Goal: Information Seeking & Learning: Find specific fact

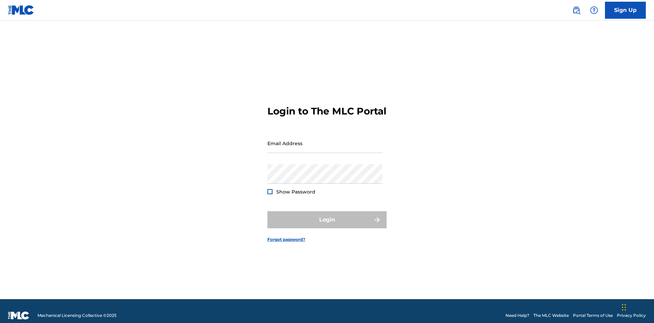
scroll to position [9, 0]
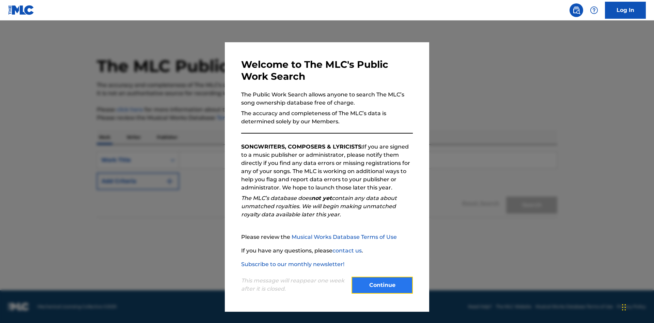
click at [382, 285] on button "Continue" at bounding box center [381, 284] width 61 height 17
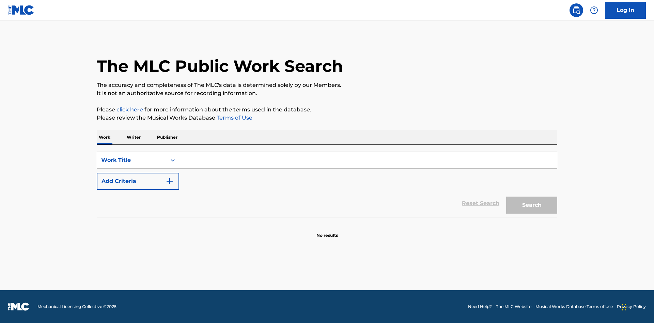
click at [167, 137] on p "Publisher" at bounding box center [167, 137] width 25 height 14
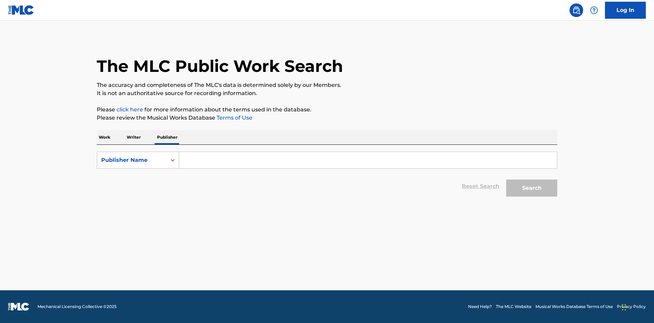
click at [368, 160] on input "Search Form" at bounding box center [368, 160] width 378 height 16
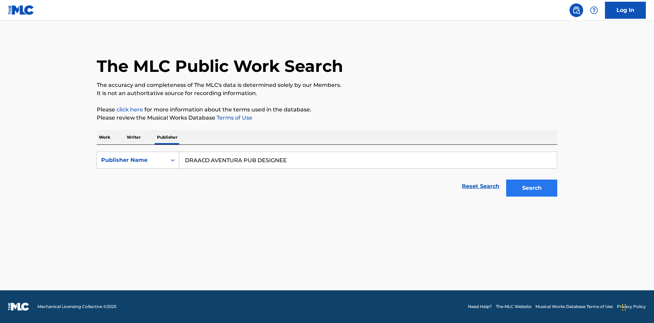
type input "DRAACO AVENTURA PUB DESIGNEE"
click at [532, 188] on button "Search" at bounding box center [531, 187] width 51 height 17
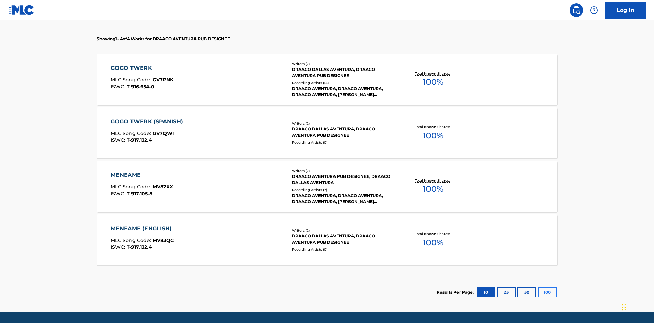
scroll to position [215, 0]
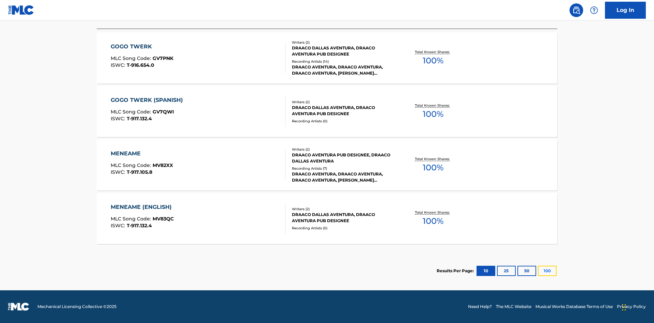
click at [538, 271] on button "100" at bounding box center [547, 271] width 19 height 10
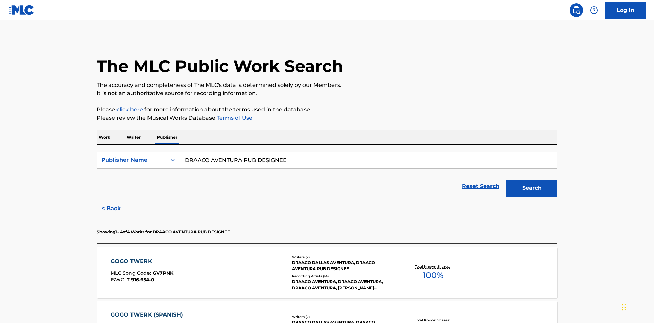
scroll to position [188, 0]
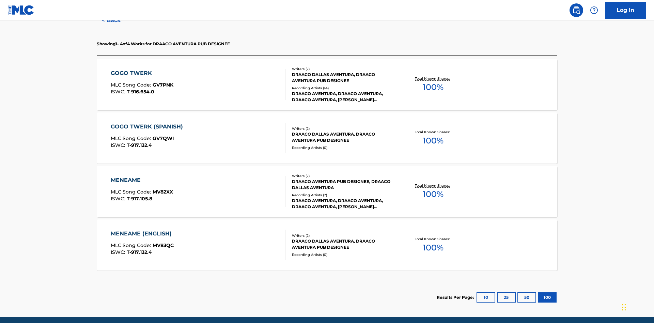
click at [141, 176] on div "MENEAME" at bounding box center [142, 180] width 62 height 8
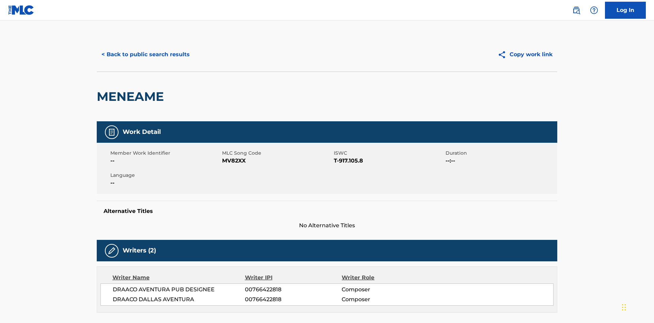
scroll to position [116, 0]
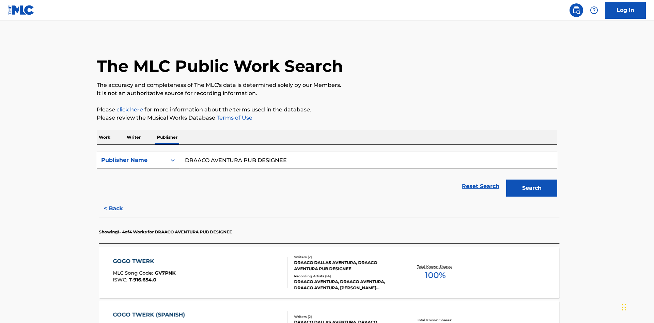
click at [132, 156] on div "Publisher Name" at bounding box center [131, 160] width 61 height 8
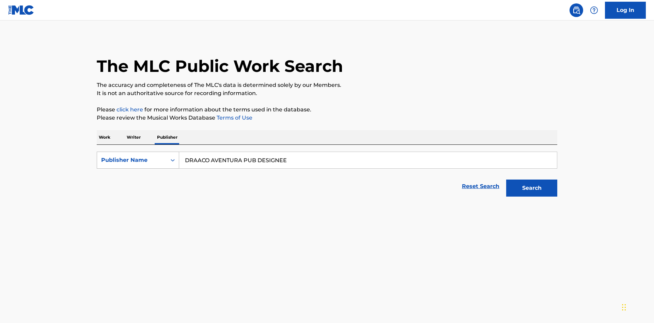
scroll to position [113, 0]
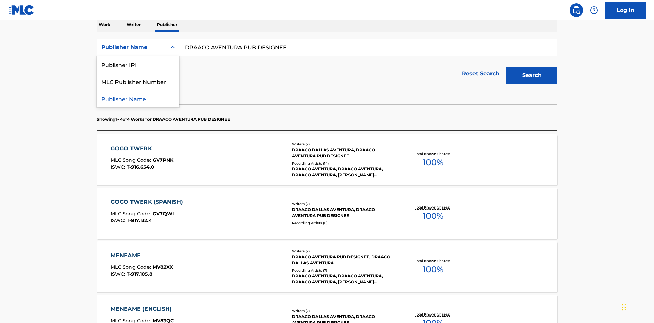
click at [138, 64] on div "Publisher IPI" at bounding box center [138, 64] width 82 height 17
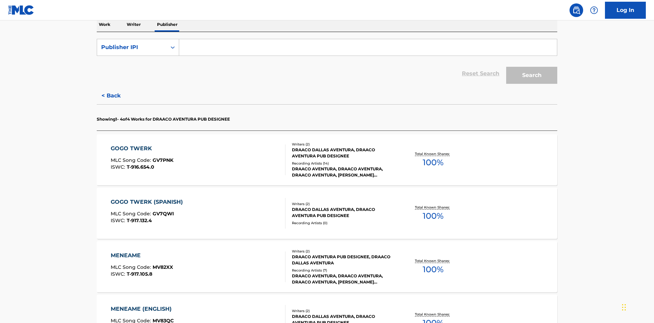
click at [368, 49] on input "Search Form" at bounding box center [368, 47] width 378 height 16
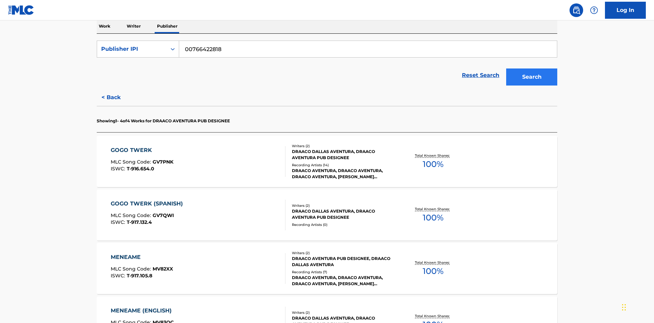
type input "00766422818"
click at [532, 68] on button "Search" at bounding box center [531, 76] width 51 height 17
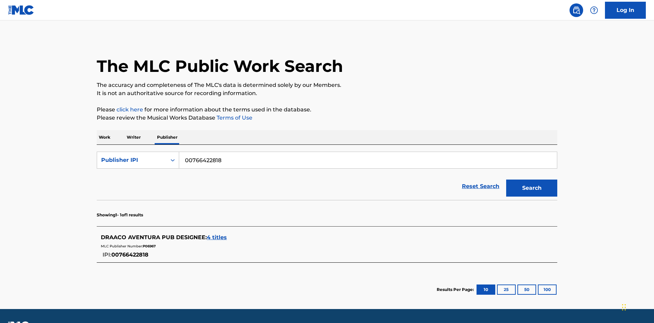
click at [217, 234] on span "4 titles" at bounding box center [217, 237] width 20 height 6
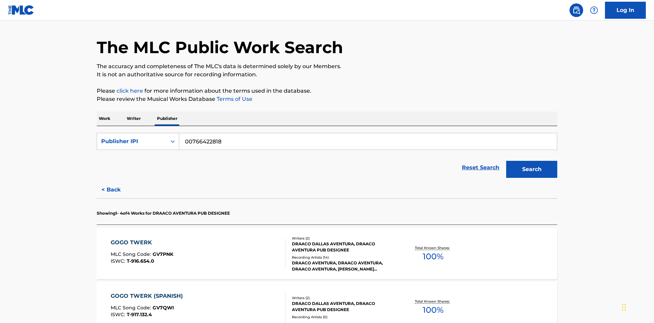
scroll to position [215, 0]
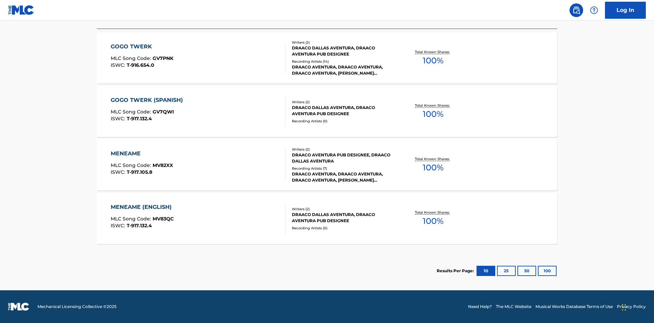
click at [141, 154] on div "MENEAME" at bounding box center [142, 153] width 62 height 8
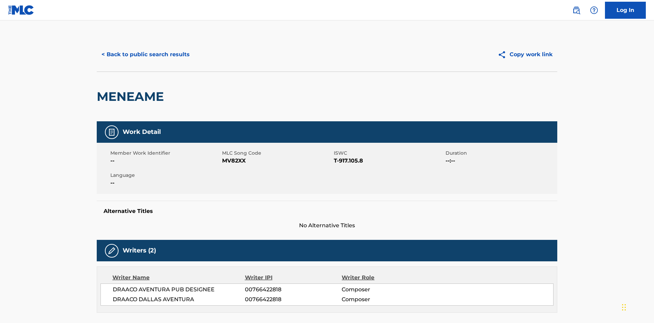
scroll to position [116, 0]
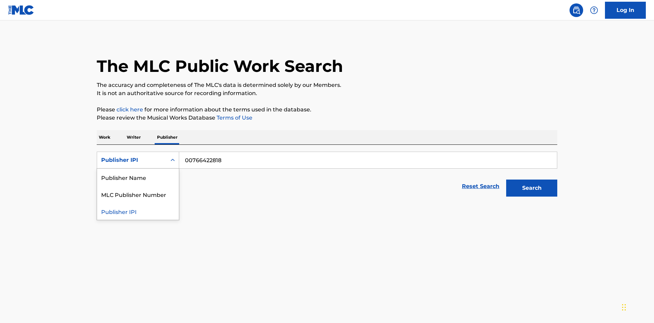
scroll to position [113, 0]
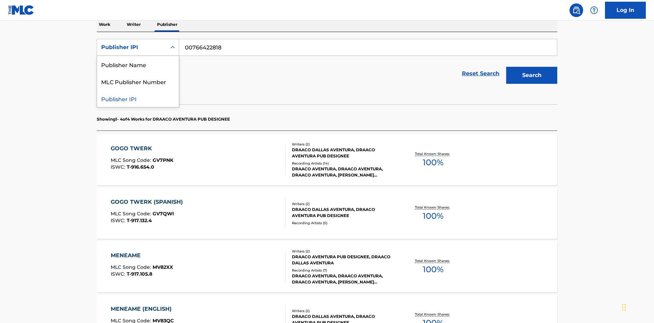
click at [138, 81] on div "MLC Publisher Number" at bounding box center [138, 81] width 82 height 17
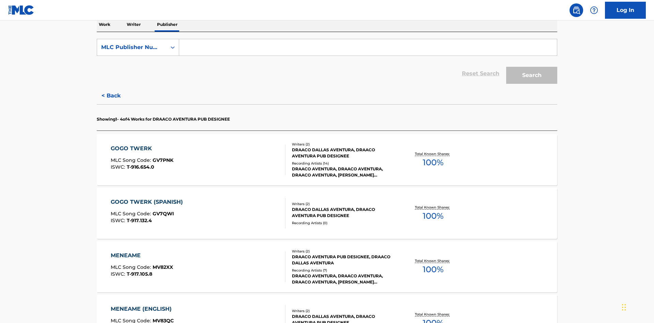
click at [368, 49] on input "Search Form" at bounding box center [368, 47] width 378 height 16
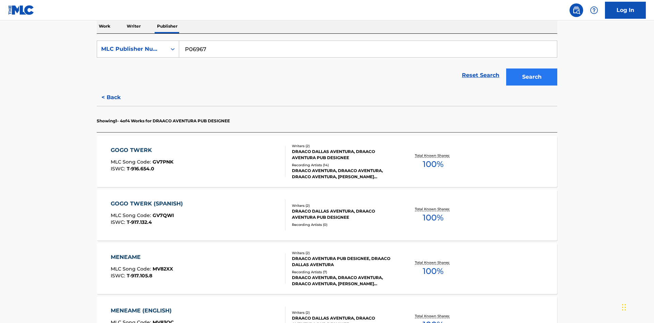
type input "P06967"
click at [532, 68] on button "Search" at bounding box center [531, 76] width 51 height 17
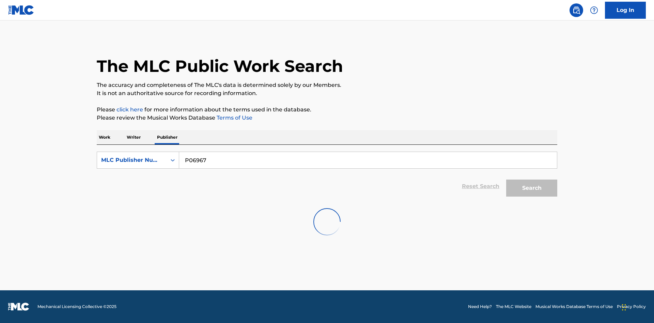
scroll to position [19, 0]
